Goal: Complete application form

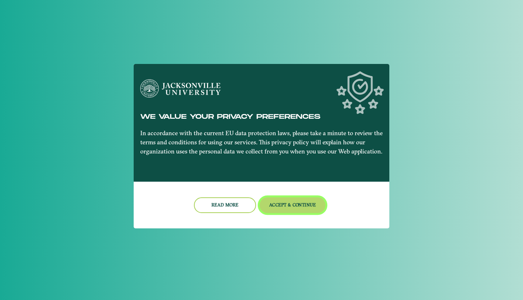
click at [274, 200] on button "Accept & Continue" at bounding box center [293, 205] width 66 height 16
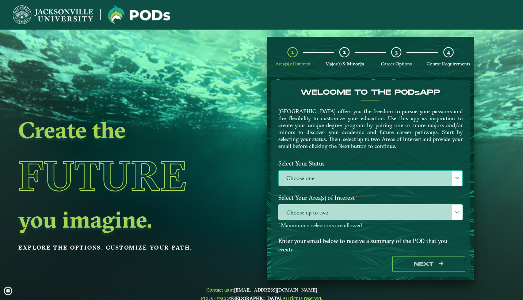
click at [309, 178] on label "Choose one" at bounding box center [371, 179] width 184 height 16
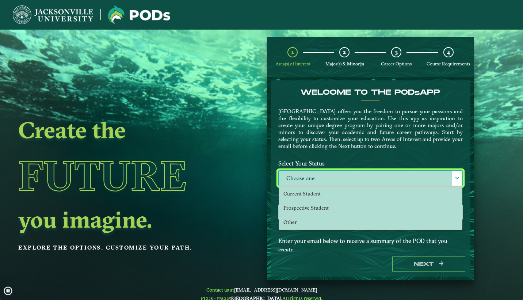
scroll to position [4, 32]
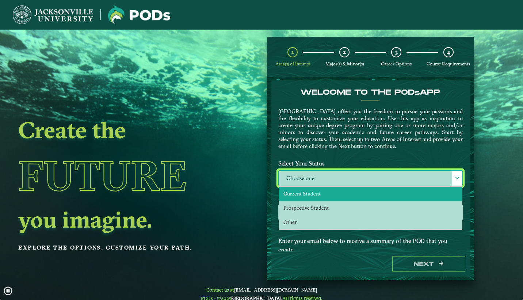
click at [310, 194] on span "Current Student" at bounding box center [302, 193] width 37 height 7
select select "[object Object]"
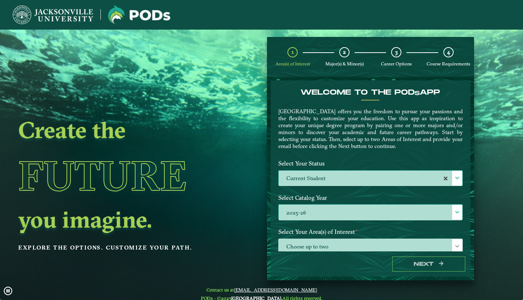
click at [312, 211] on label "2025-26" at bounding box center [371, 213] width 184 height 16
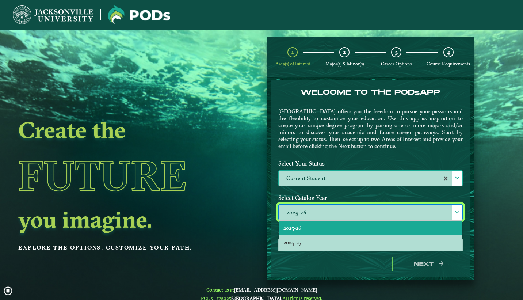
click at [320, 196] on label "Select Catalog Year" at bounding box center [370, 198] width 195 height 14
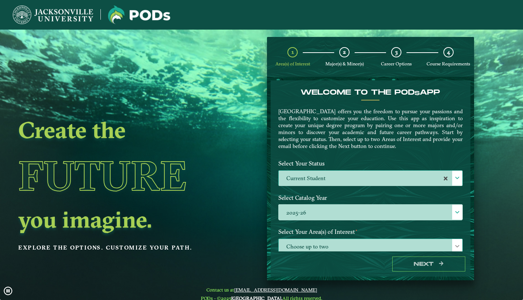
click at [315, 241] on span "Choose up to two" at bounding box center [371, 247] width 184 height 16
drag, startPoint x: 467, startPoint y: 151, endPoint x: 470, endPoint y: 175, distance: 23.6
click at [470, 175] on form "Welcome to the POD s app [GEOGRAPHIC_DATA] offers you the freedom to pursue you…" at bounding box center [370, 179] width 207 height 204
drag, startPoint x: 468, startPoint y: 161, endPoint x: 422, endPoint y: 245, distance: 95.8
click at [422, 245] on span "Choose up to two" at bounding box center [371, 247] width 184 height 16
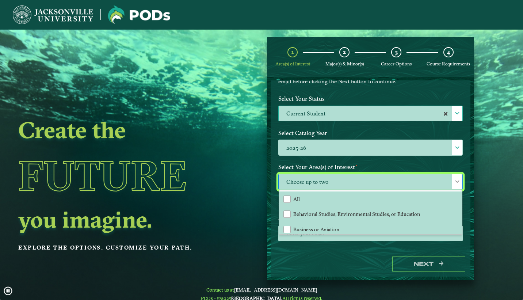
scroll to position [69, 0]
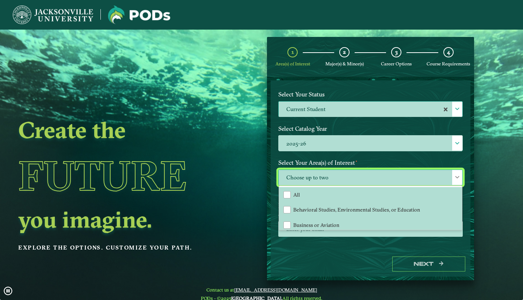
drag, startPoint x: 458, startPoint y: 196, endPoint x: 459, endPoint y: 210, distance: 14.3
click at [459, 210] on div "All Behavioral Studies, Environmental Studies, or Education Business or Aviatio…" at bounding box center [371, 208] width 184 height 45
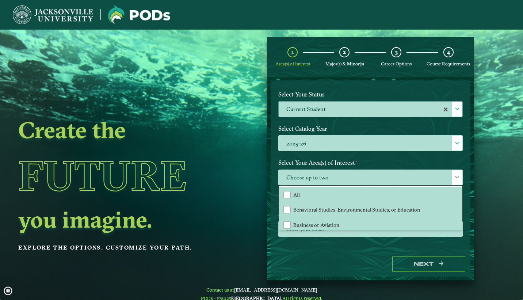
click at [459, 212] on label "Enter your email below to receive a summary of the POD that you create." at bounding box center [370, 210] width 195 height 22
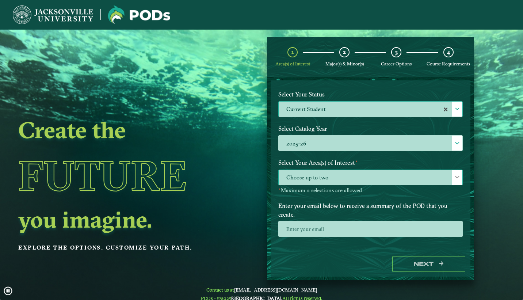
click at [433, 181] on span "Choose up to two" at bounding box center [371, 178] width 184 height 16
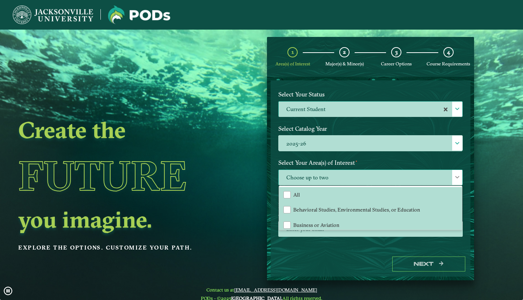
click at [455, 175] on span at bounding box center [457, 177] width 5 height 5
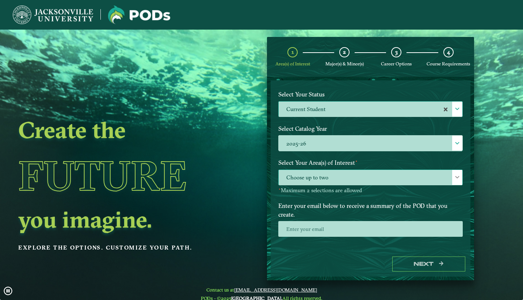
click at [455, 175] on span at bounding box center [457, 177] width 5 height 5
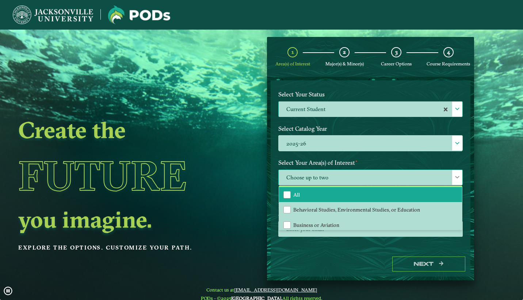
click at [306, 193] on li "All" at bounding box center [370, 194] width 183 height 15
drag, startPoint x: 456, startPoint y: 195, endPoint x: 459, endPoint y: 202, distance: 7.5
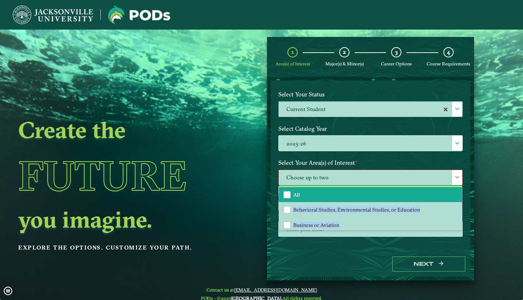
click at [459, 202] on div "Welcome to the POD s app [GEOGRAPHIC_DATA] offers you the freedom to pursue you…" at bounding box center [370, 133] width 185 height 228
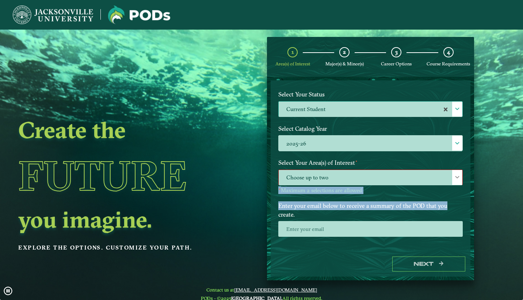
drag, startPoint x: 459, startPoint y: 202, endPoint x: 452, endPoint y: 176, distance: 27.1
click at [455, 176] on span at bounding box center [457, 177] width 5 height 5
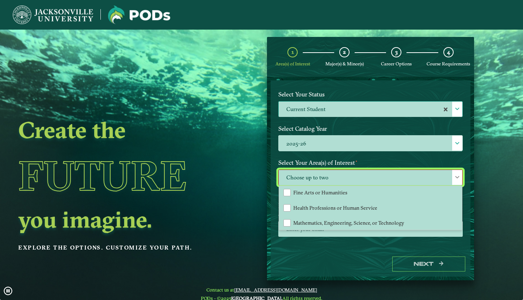
scroll to position [48, 0]
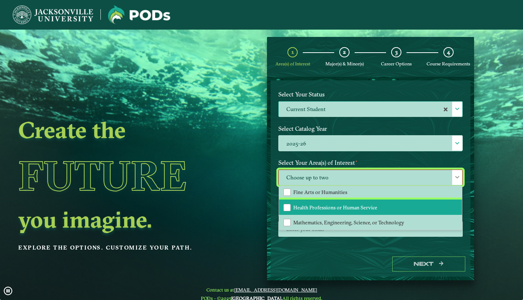
click at [353, 206] on span "Health Professions or Human Service" at bounding box center [335, 207] width 84 height 7
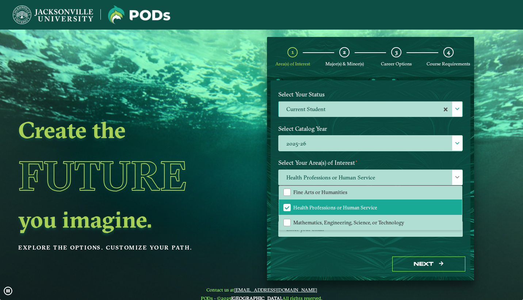
click at [339, 249] on div "Welcome to the POD s app [GEOGRAPHIC_DATA] offers you the freedom to pursue you…" at bounding box center [371, 165] width 200 height 171
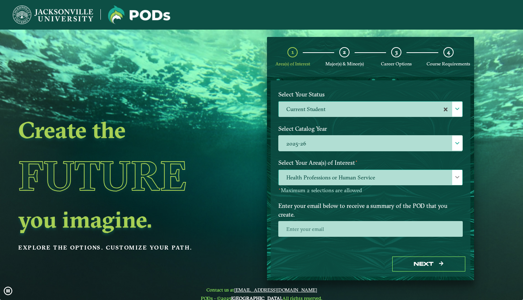
click at [329, 176] on span "Health Professions or Human Service" at bounding box center [371, 178] width 184 height 16
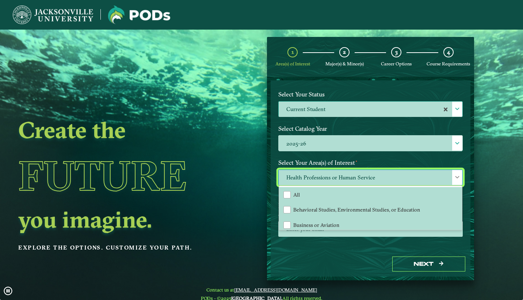
click at [303, 251] on div "Welcome to the POD s app [GEOGRAPHIC_DATA] offers you the freedom to pursue you…" at bounding box center [371, 165] width 200 height 171
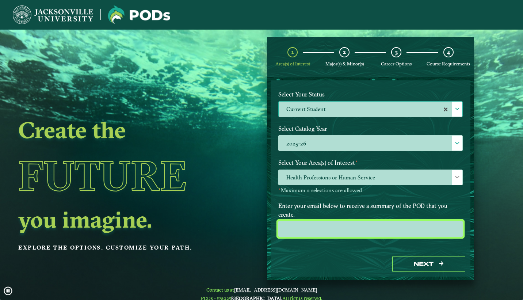
click at [304, 229] on input "email" at bounding box center [370, 229] width 185 height 16
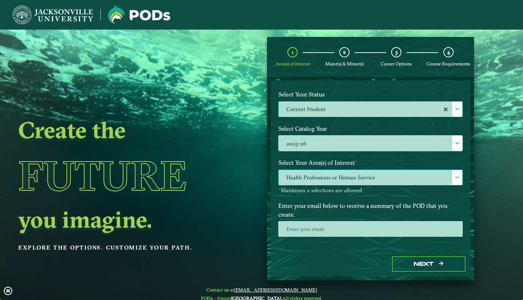
click at [289, 178] on span "Health Professions or Human Service" at bounding box center [371, 178] width 184 height 16
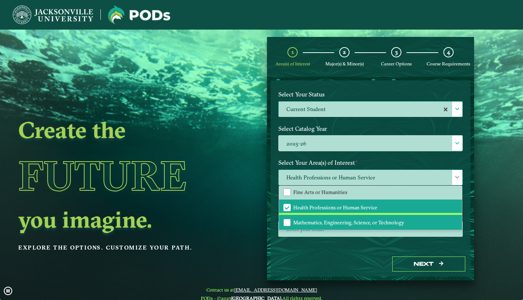
click at [395, 222] on span "Mathematics, Engineering, Science, or Technology" at bounding box center [348, 222] width 111 height 7
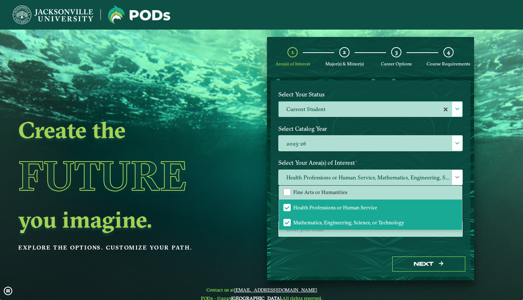
click at [356, 247] on div "Welcome to the POD s app [GEOGRAPHIC_DATA] offers you the freedom to pursue you…" at bounding box center [371, 165] width 200 height 171
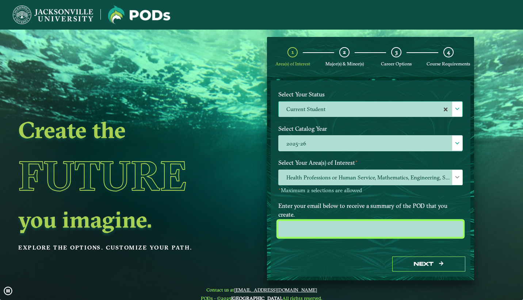
click at [345, 230] on input "email" at bounding box center [370, 229] width 185 height 16
type input "[EMAIL_ADDRESS][DOMAIN_NAME]"
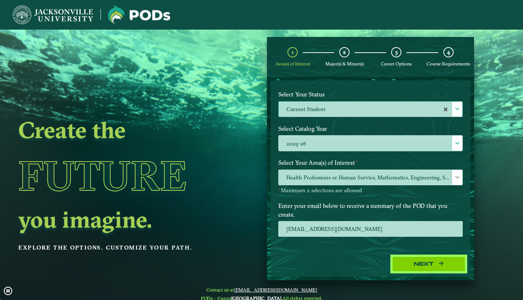
click at [398, 264] on button "Next" at bounding box center [428, 264] width 73 height 15
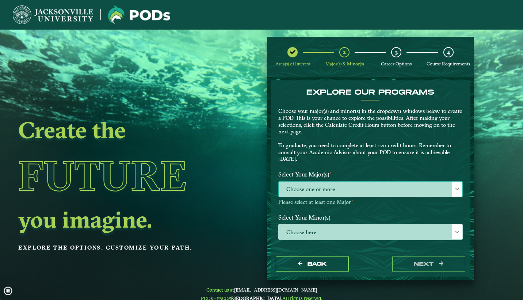
click at [345, 191] on span "Choose one or more" at bounding box center [371, 190] width 184 height 16
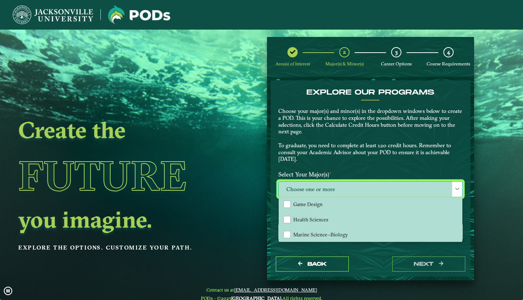
scroll to position [124, 0]
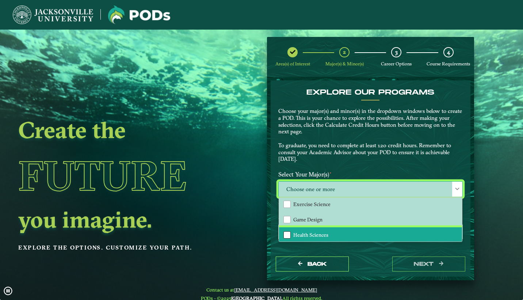
click at [284, 232] on div "Health Sciences" at bounding box center [287, 234] width 7 height 7
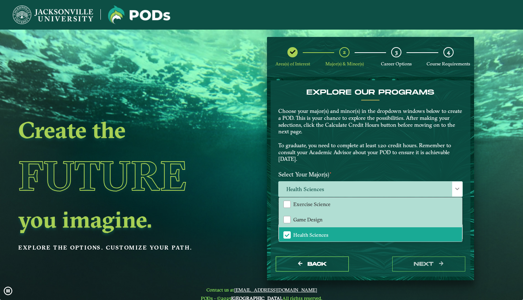
click at [380, 253] on div "Back next" at bounding box center [371, 263] width 200 height 25
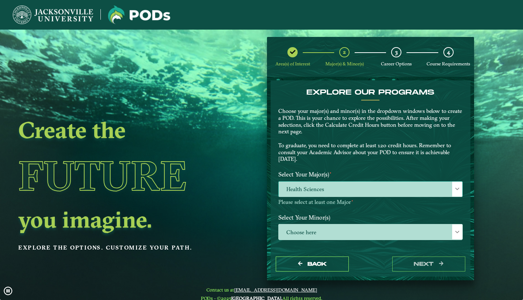
click at [346, 187] on span "Health Sciences" at bounding box center [371, 190] width 184 height 16
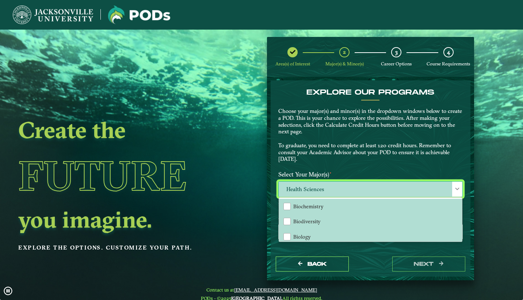
click at [327, 188] on span "Health Sciences" at bounding box center [371, 190] width 184 height 16
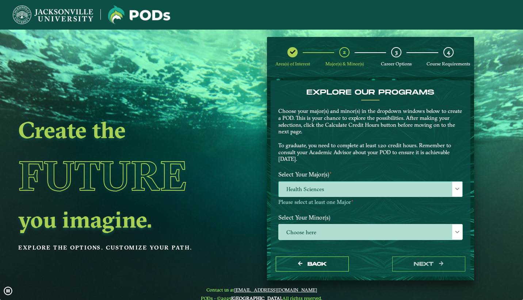
click at [452, 186] on div at bounding box center [457, 189] width 10 height 15
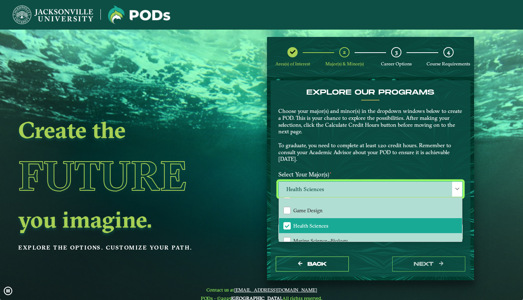
scroll to position [139, 0]
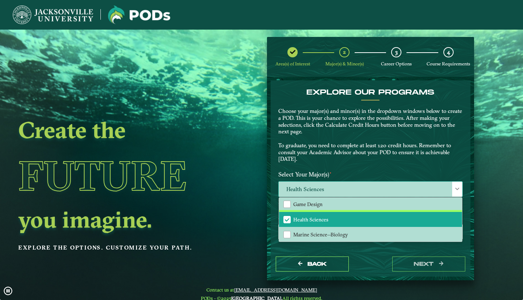
click at [306, 217] on span "Health Sciences" at bounding box center [310, 219] width 35 height 7
click at [370, 252] on div "Back next" at bounding box center [371, 263] width 200 height 25
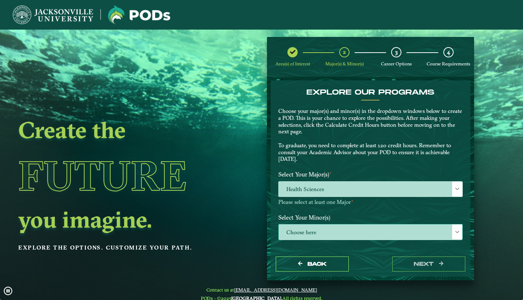
click at [373, 232] on span "Choose here" at bounding box center [371, 232] width 184 height 16
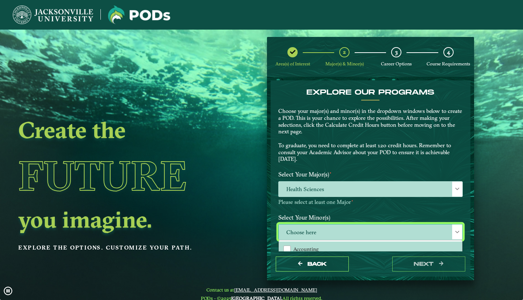
scroll to position [4, 32]
click at [358, 212] on label "Select Your Minor(s)" at bounding box center [370, 218] width 195 height 14
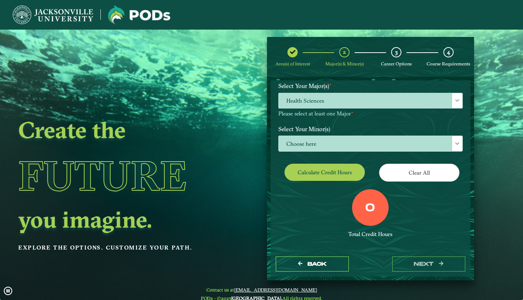
scroll to position [96, 0]
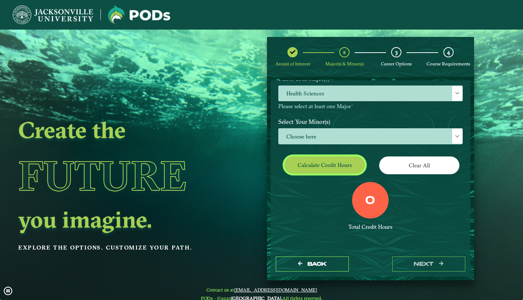
click at [344, 167] on button "Calculate credit hours" at bounding box center [325, 164] width 80 height 17
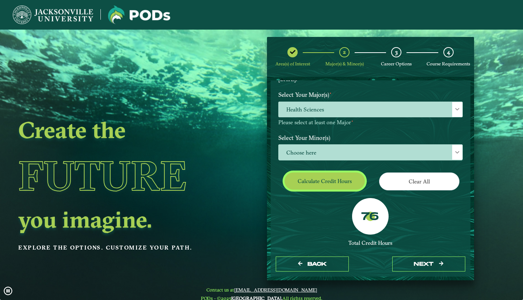
scroll to position [74, 0]
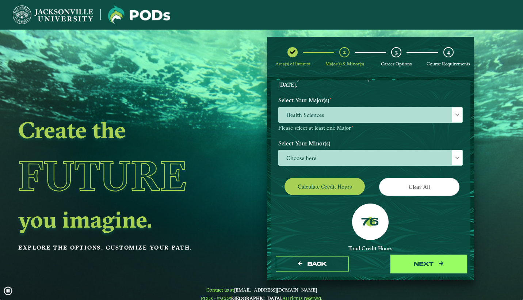
click at [411, 262] on button "next" at bounding box center [428, 264] width 73 height 15
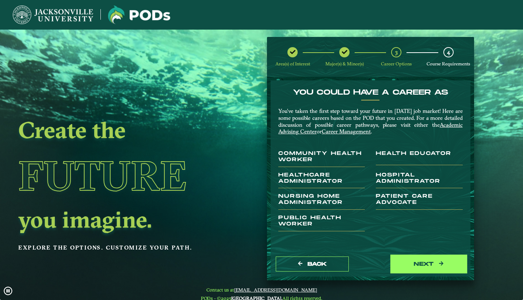
click at [407, 261] on button "next" at bounding box center [428, 264] width 73 height 15
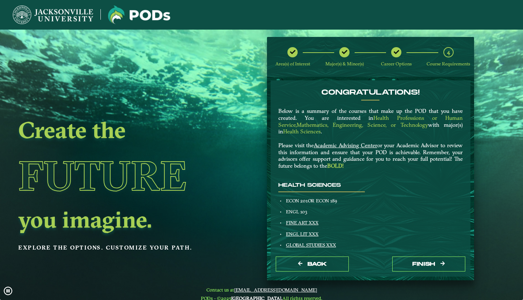
drag, startPoint x: 468, startPoint y: 107, endPoint x: 418, endPoint y: 98, distance: 51.2
click at [418, 98] on div "Congratulations! Below is a summary of the courses that make up the POD that yo…" at bounding box center [370, 131] width 195 height 87
drag, startPoint x: 464, startPoint y: 131, endPoint x: 464, endPoint y: 141, distance: 9.9
click at [464, 141] on div "Congratulations! Below is a summary of the courses that make up the POD that yo…" at bounding box center [370, 131] width 195 height 87
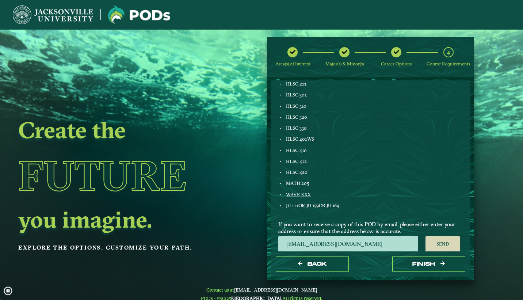
scroll to position [269, 0]
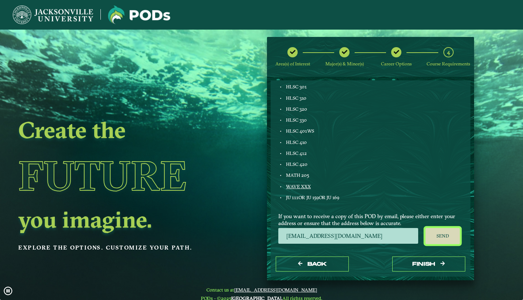
click at [447, 240] on button "Send" at bounding box center [443, 236] width 35 height 16
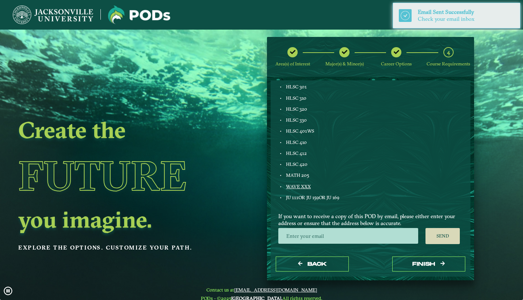
click at [192, 242] on div "Create the Future you imagine. Explore the options. Customize your path." at bounding box center [117, 180] width 235 height 300
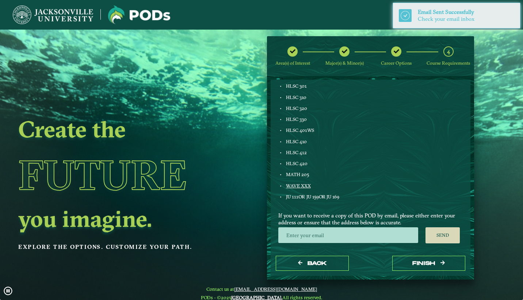
scroll to position [0, 0]
